Goal: Information Seeking & Learning: Learn about a topic

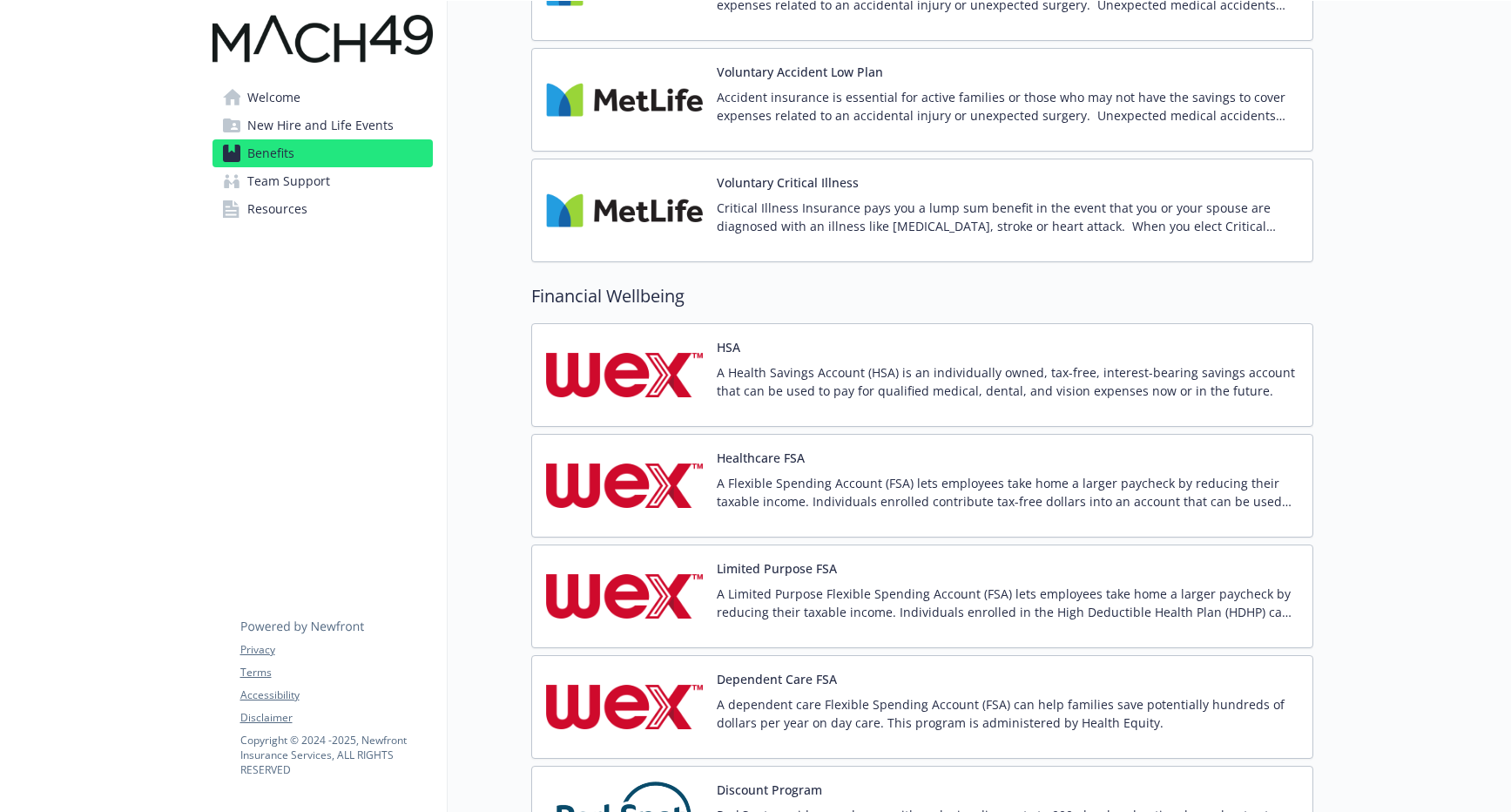
click at [789, 397] on p "A Health Savings Account (HSA) is an individually owned, tax-free, interest-bea…" at bounding box center [1007, 381] width 582 height 37
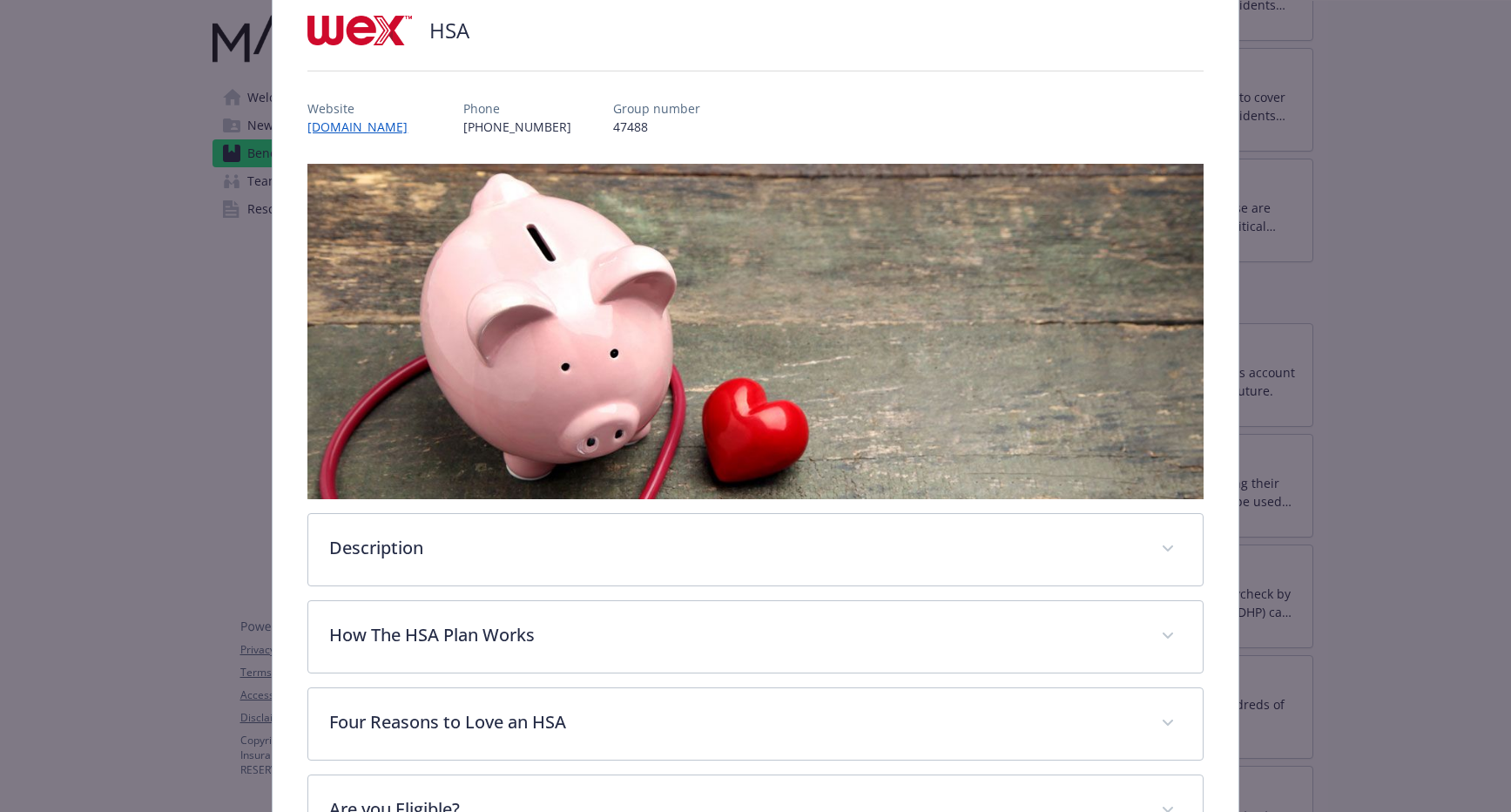
scroll to position [206, 0]
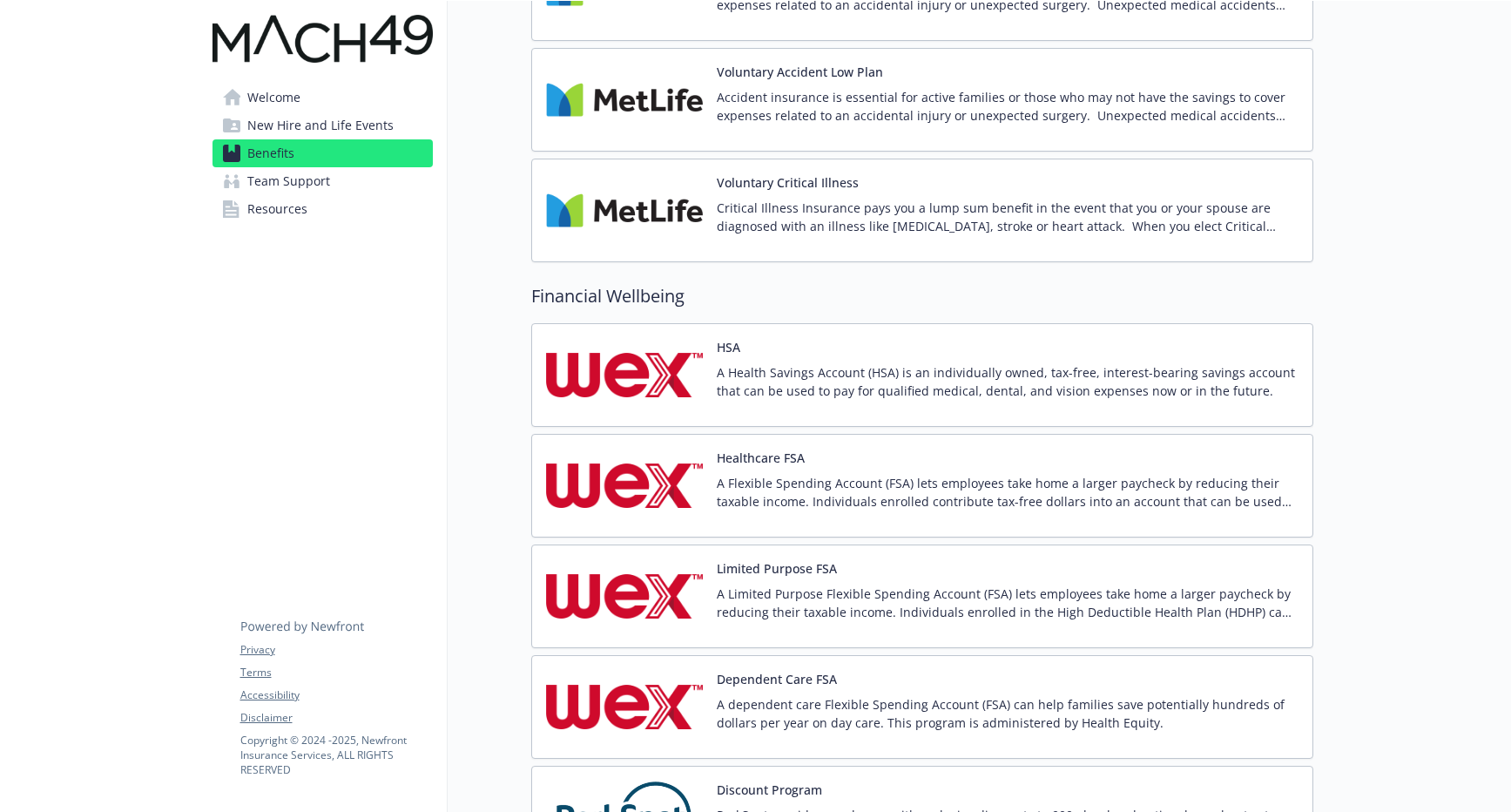
scroll to position [1974, 0]
